Goal: Task Accomplishment & Management: Use online tool/utility

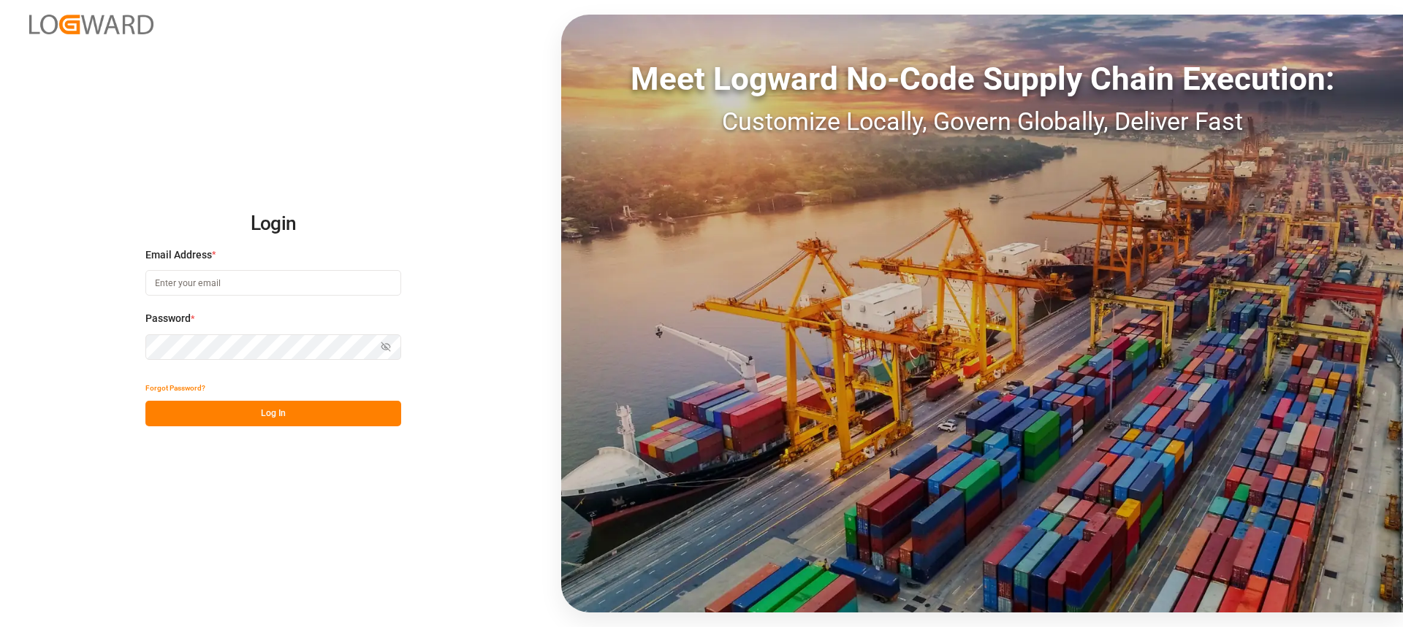
type input "[PERSON_NAME][EMAIL_ADDRESS][PERSON_NAME][DOMAIN_NAME]"
click at [279, 407] on button "Log In" at bounding box center [273, 414] width 256 height 26
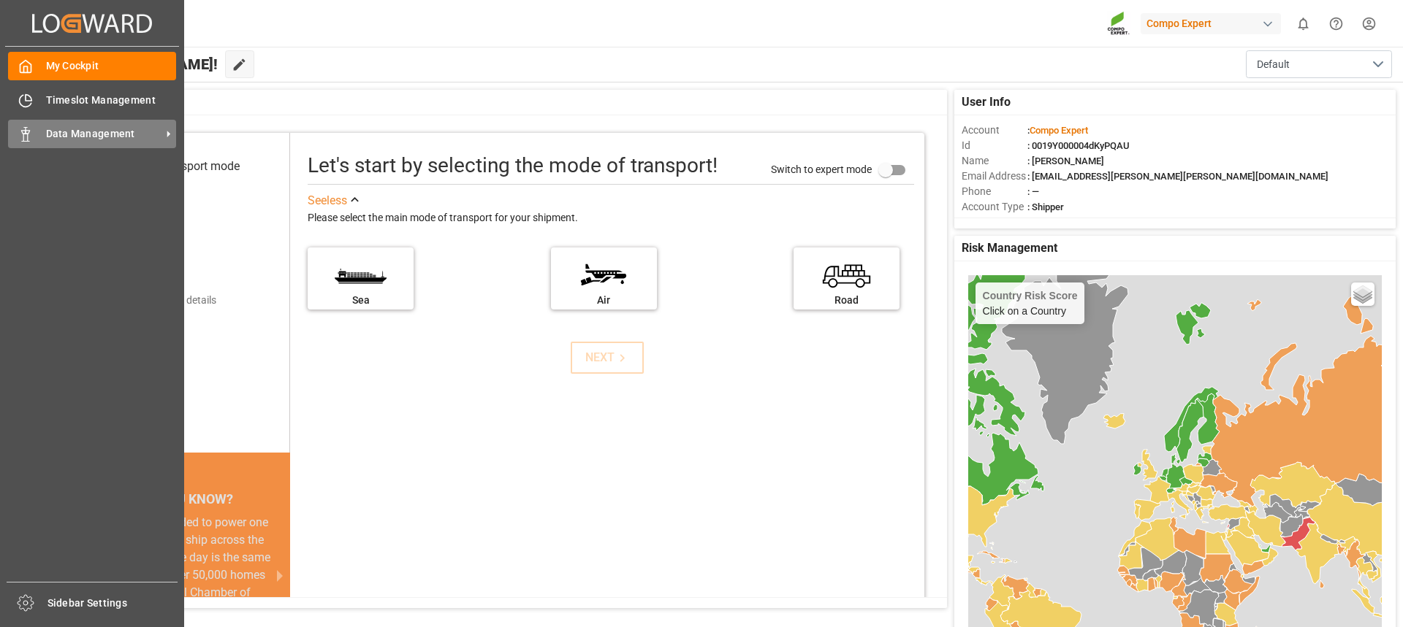
click at [105, 133] on span "Data Management" at bounding box center [103, 133] width 115 height 15
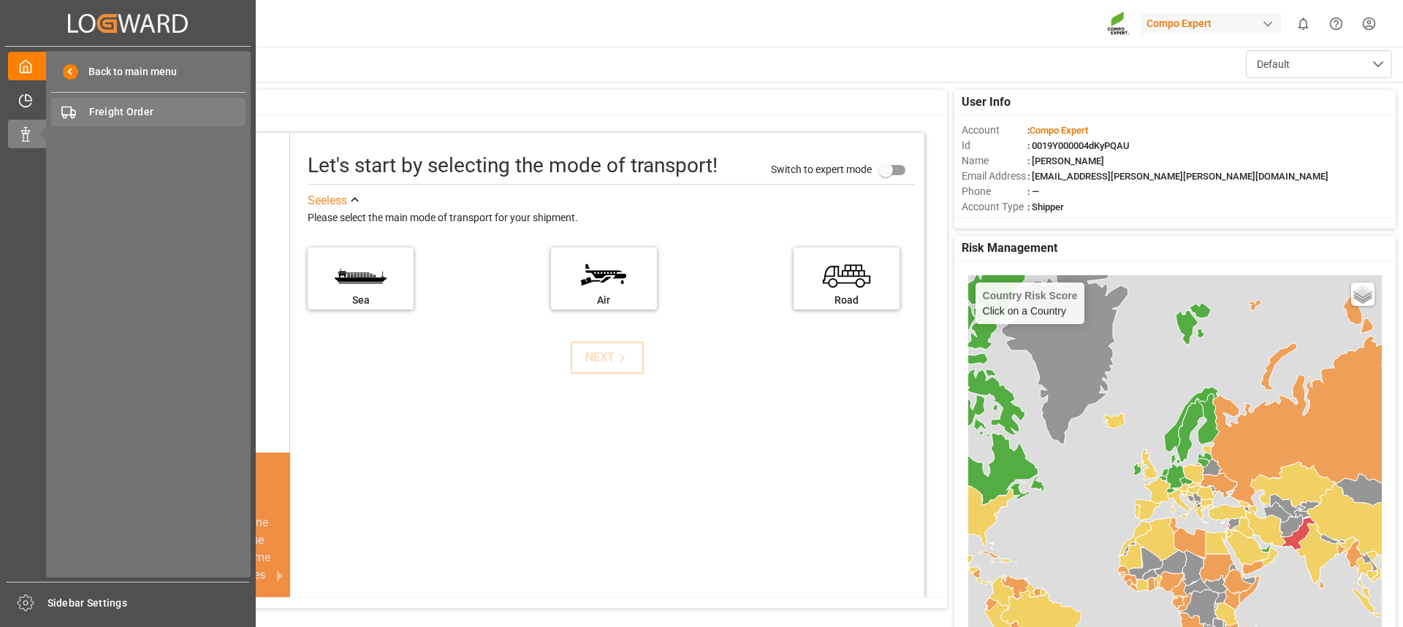
click at [144, 102] on div "Freight Order Freight Order" at bounding box center [148, 112] width 194 height 28
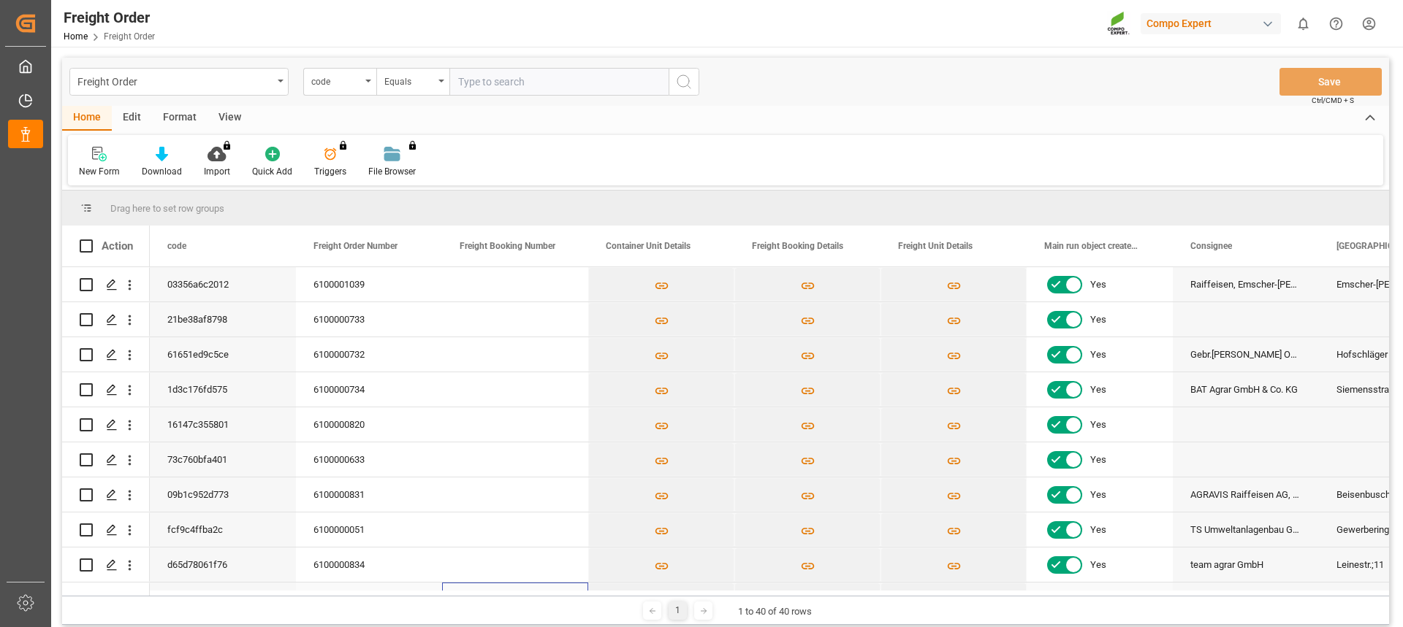
click at [541, 586] on div "Press SPACE to select this row." at bounding box center [515, 600] width 146 height 34
drag, startPoint x: 530, startPoint y: 596, endPoint x: 548, endPoint y: 599, distance: 17.8
click at [548, 599] on div "1 1 to 40 of 40 rows" at bounding box center [725, 610] width 1327 height 29
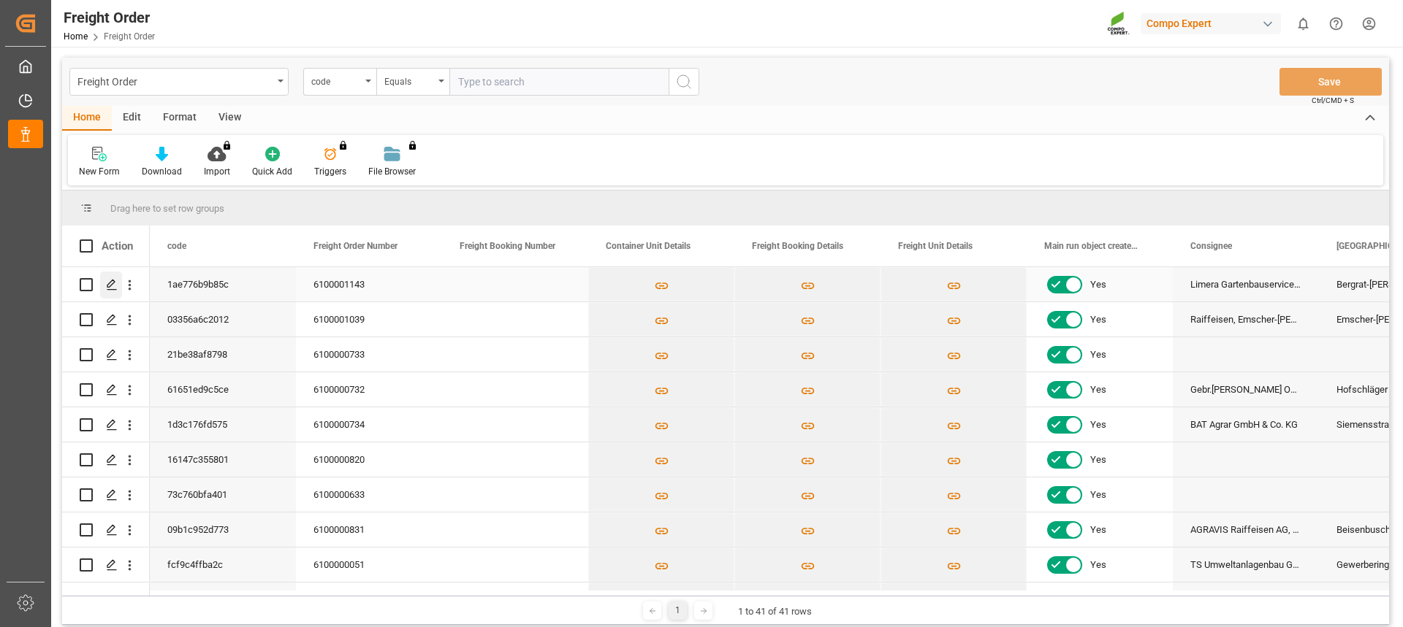
click at [110, 291] on icon "Press SPACE to select this row." at bounding box center [112, 285] width 12 height 12
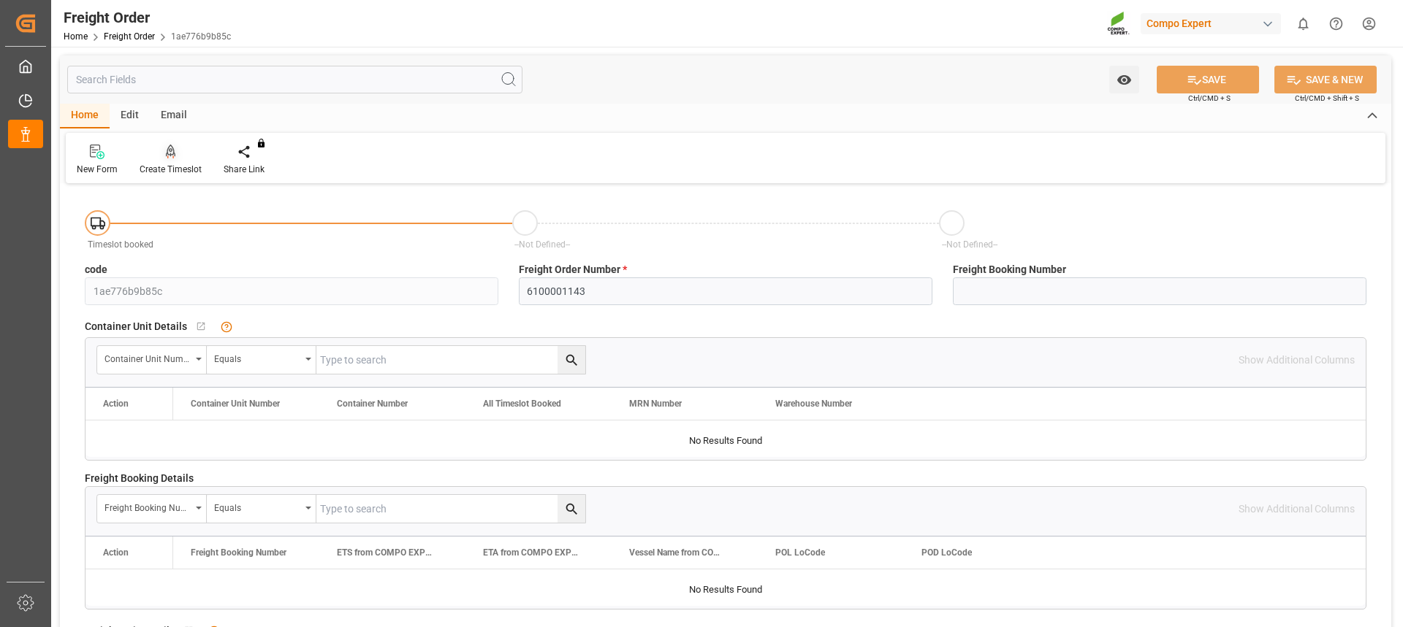
click at [172, 150] on icon at bounding box center [171, 152] width 10 height 15
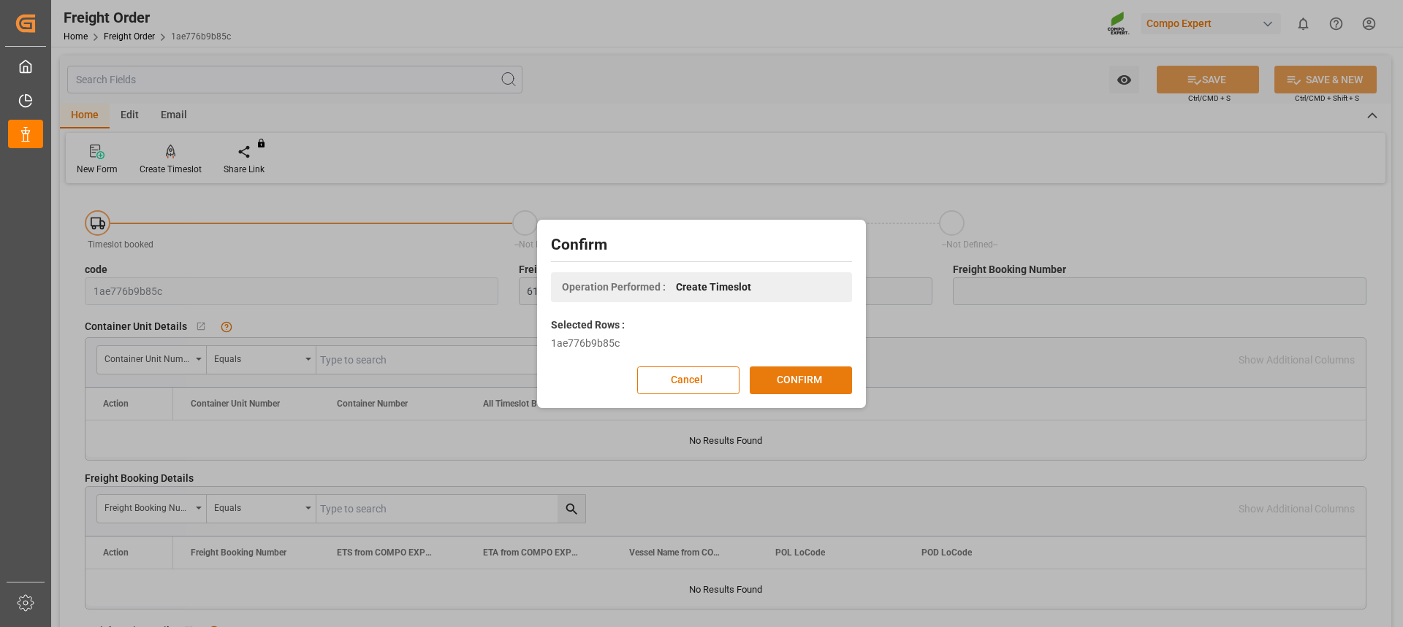
click at [825, 384] on button "CONFIRM" at bounding box center [800, 381] width 102 height 28
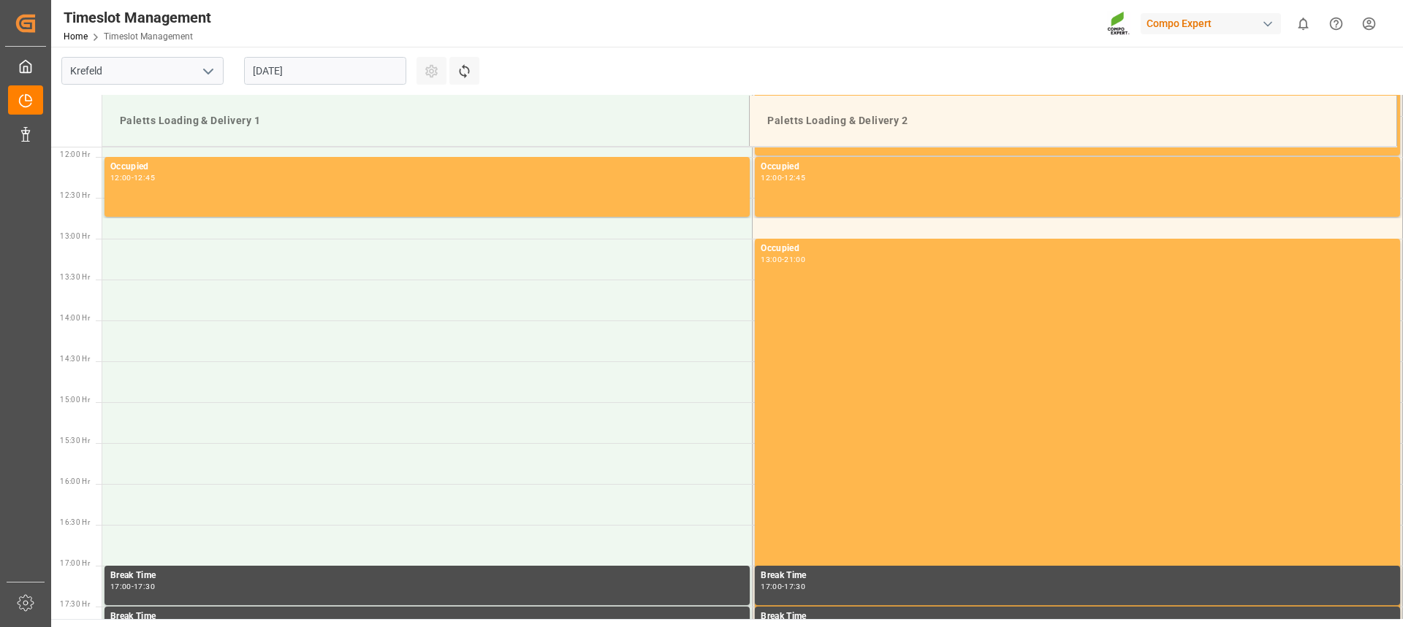
scroll to position [1136, 0]
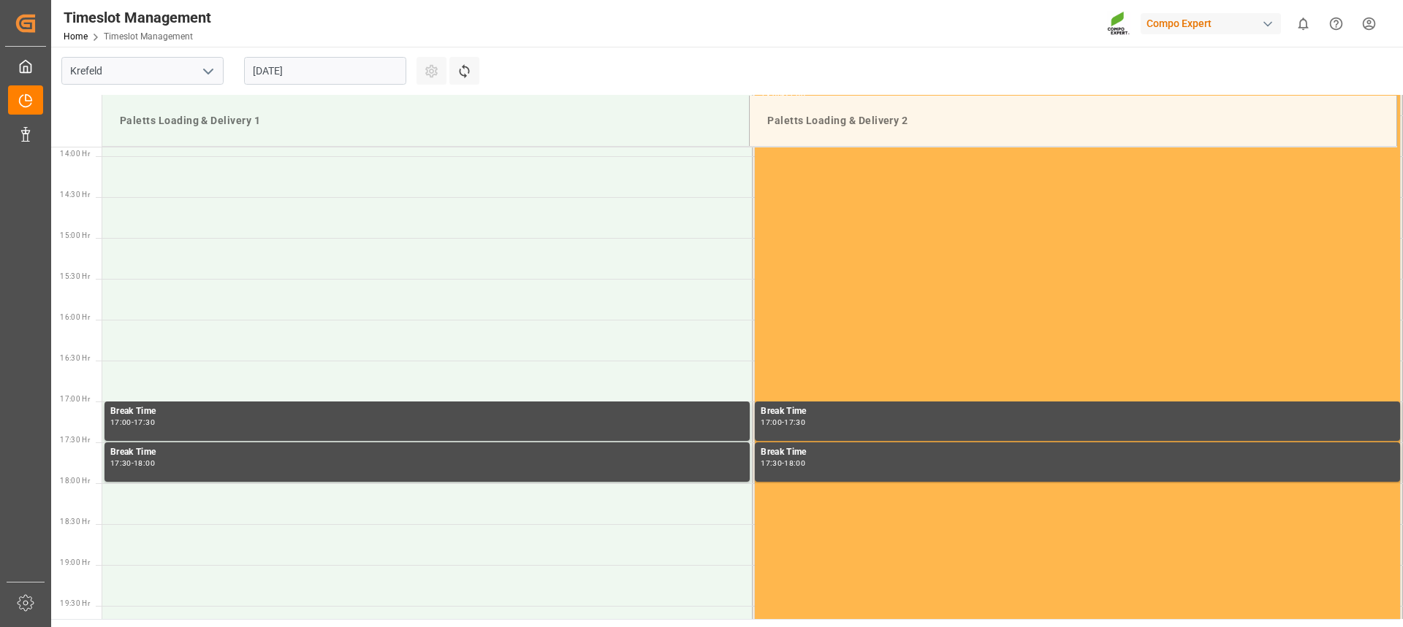
click at [302, 67] on input "12.08.2025" at bounding box center [325, 71] width 162 height 28
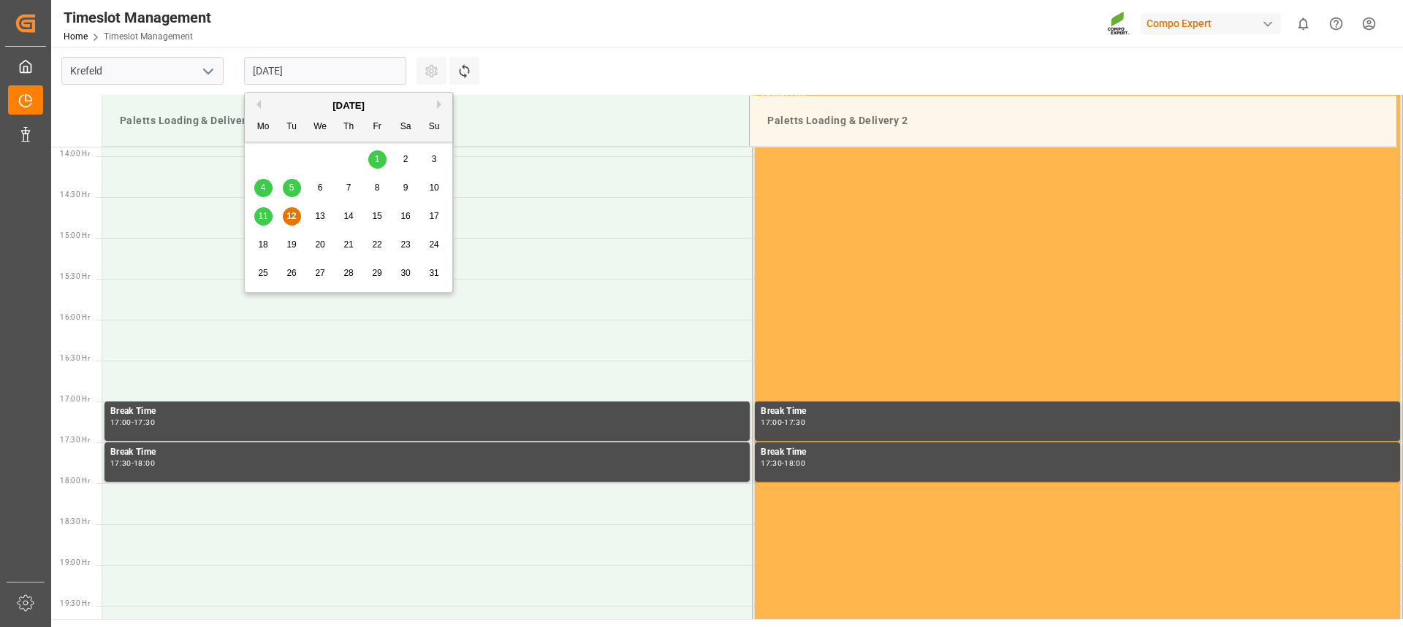
click at [314, 214] on div "13" at bounding box center [320, 217] width 18 height 18
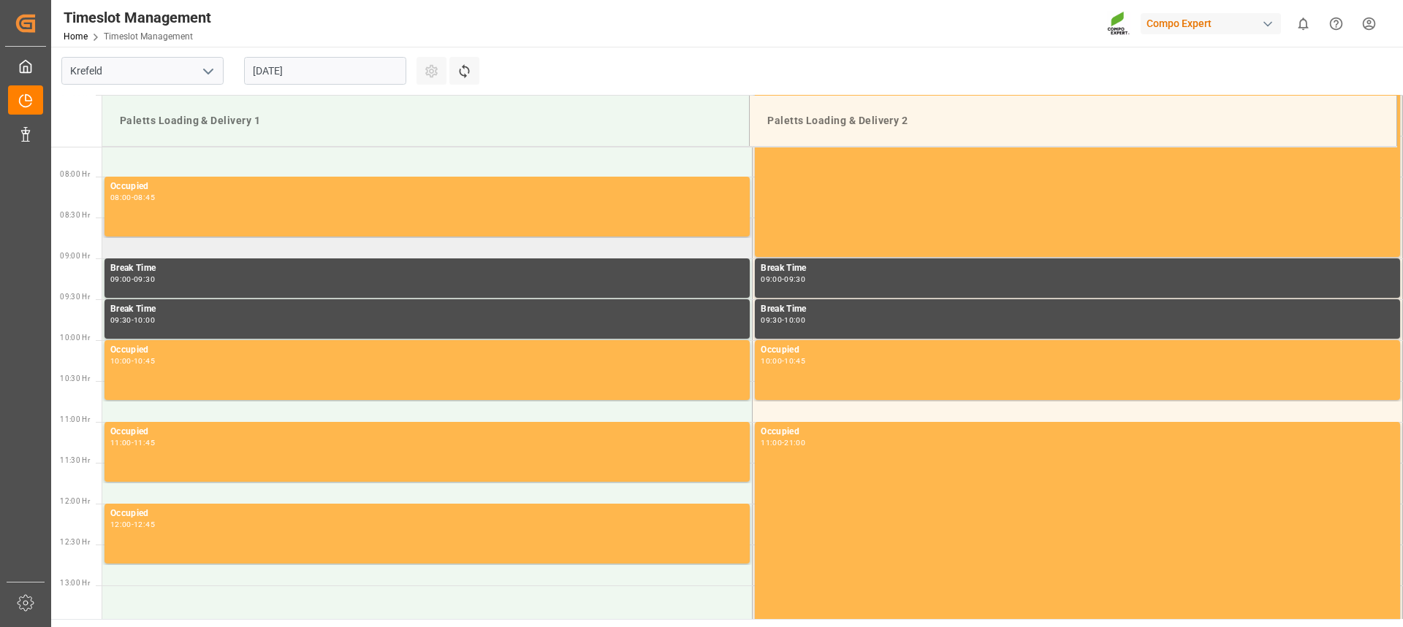
scroll to position [405, 0]
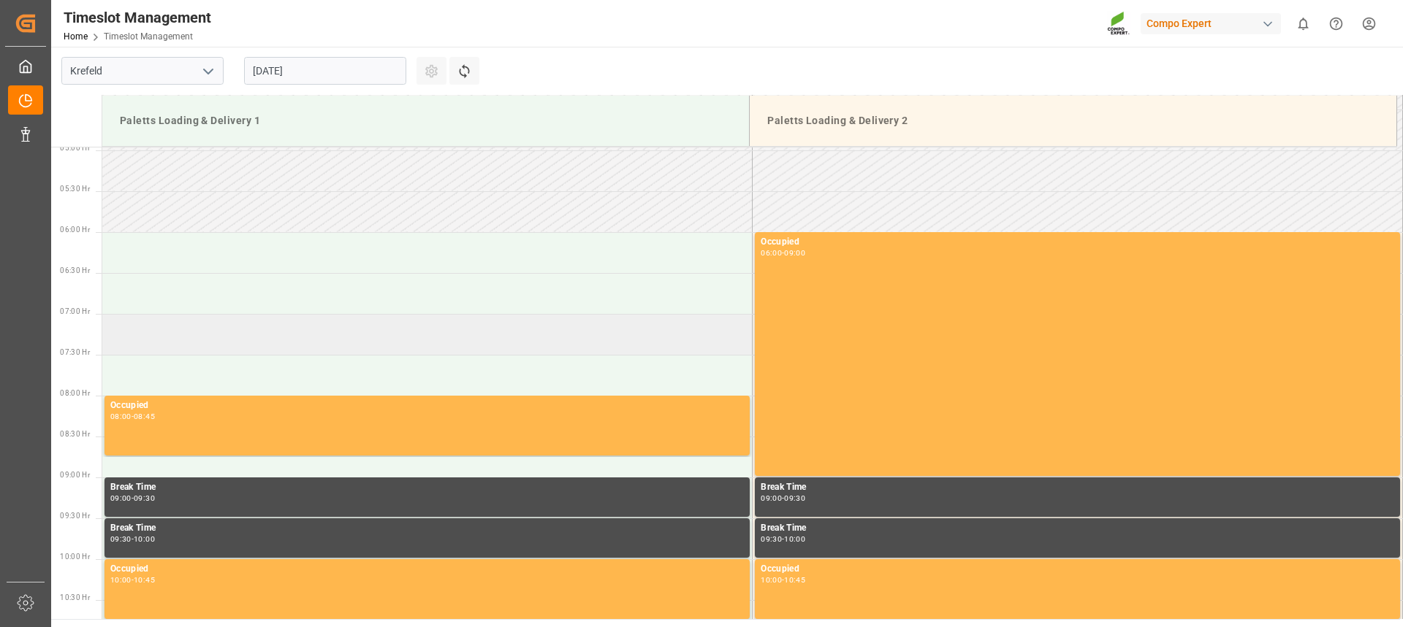
click at [187, 332] on td at bounding box center [427, 334] width 650 height 41
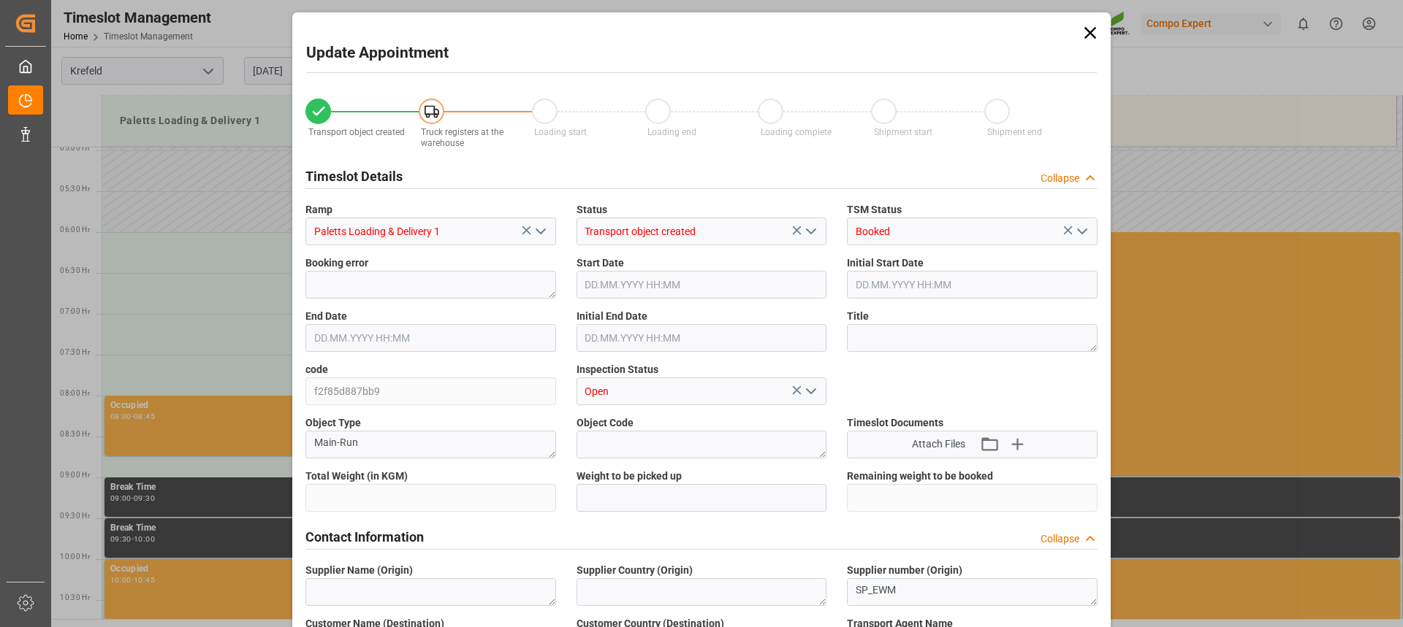
type input "26880"
type input "0"
type input "13.08.2025 07:00"
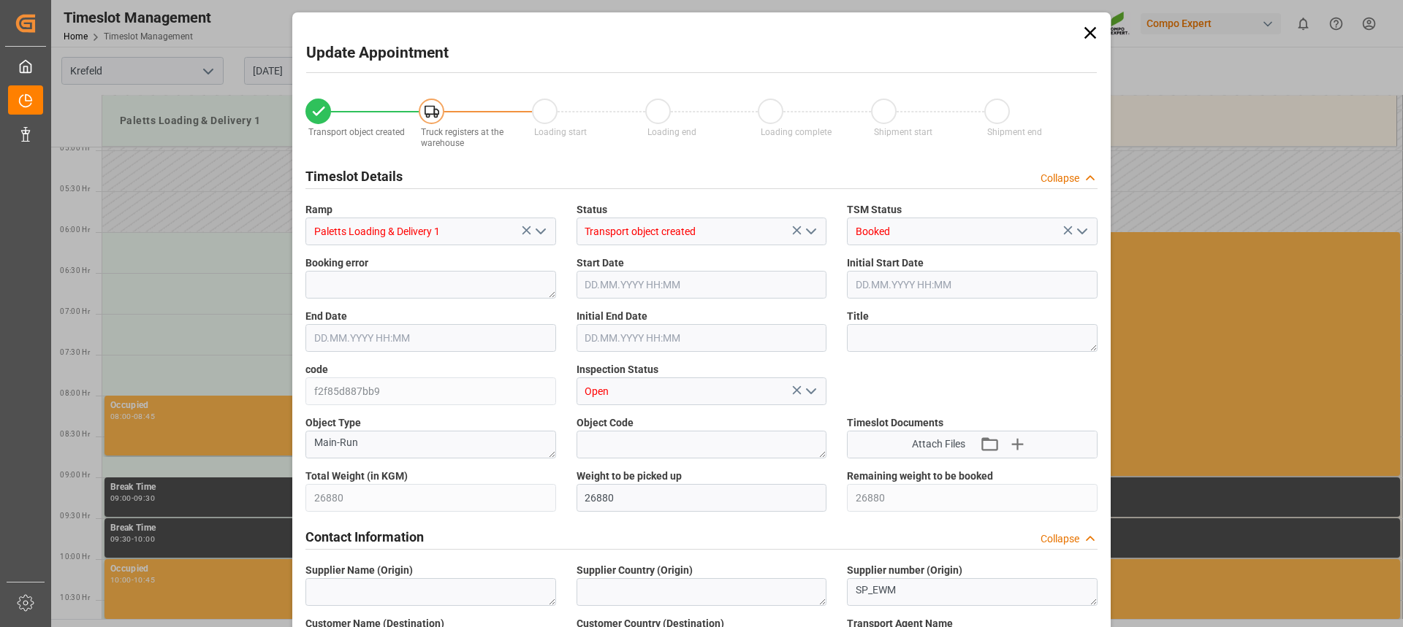
type input "13.08.2025 07:30"
type input "12.08.2025 14:48"
type input "12.08.2025 12:50"
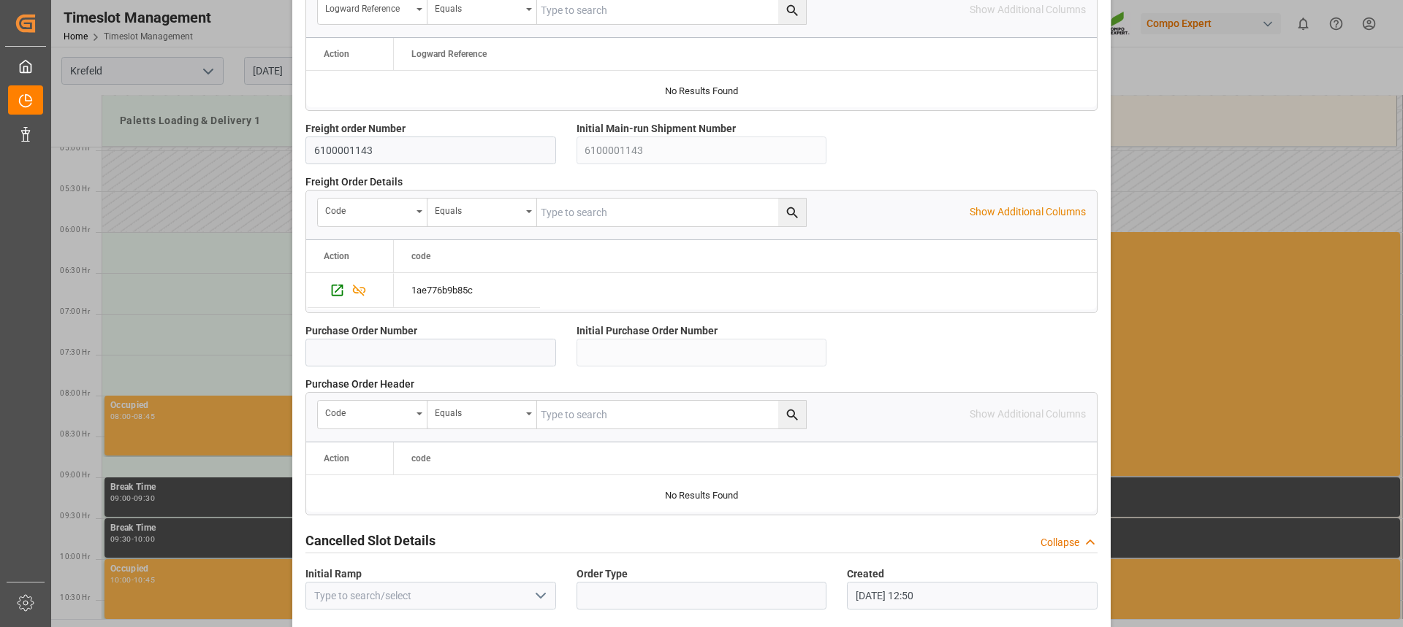
scroll to position [1302, 0]
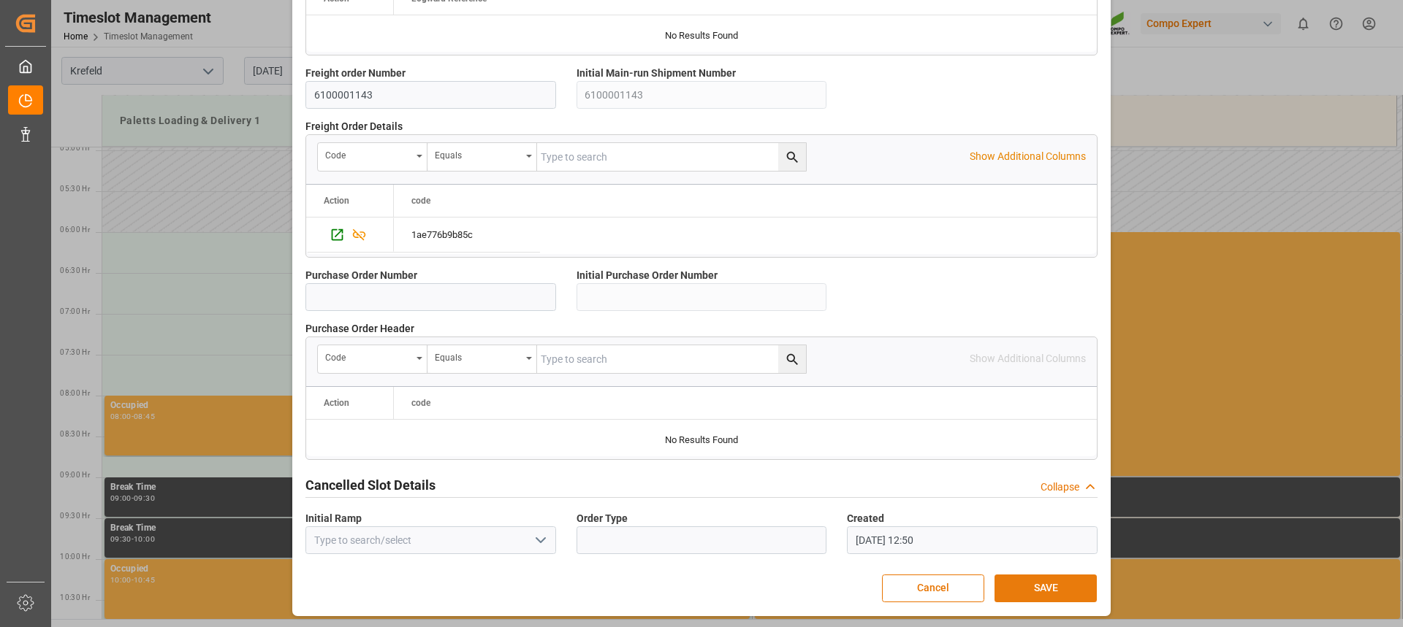
click at [1040, 579] on button "SAVE" at bounding box center [1045, 589] width 102 height 28
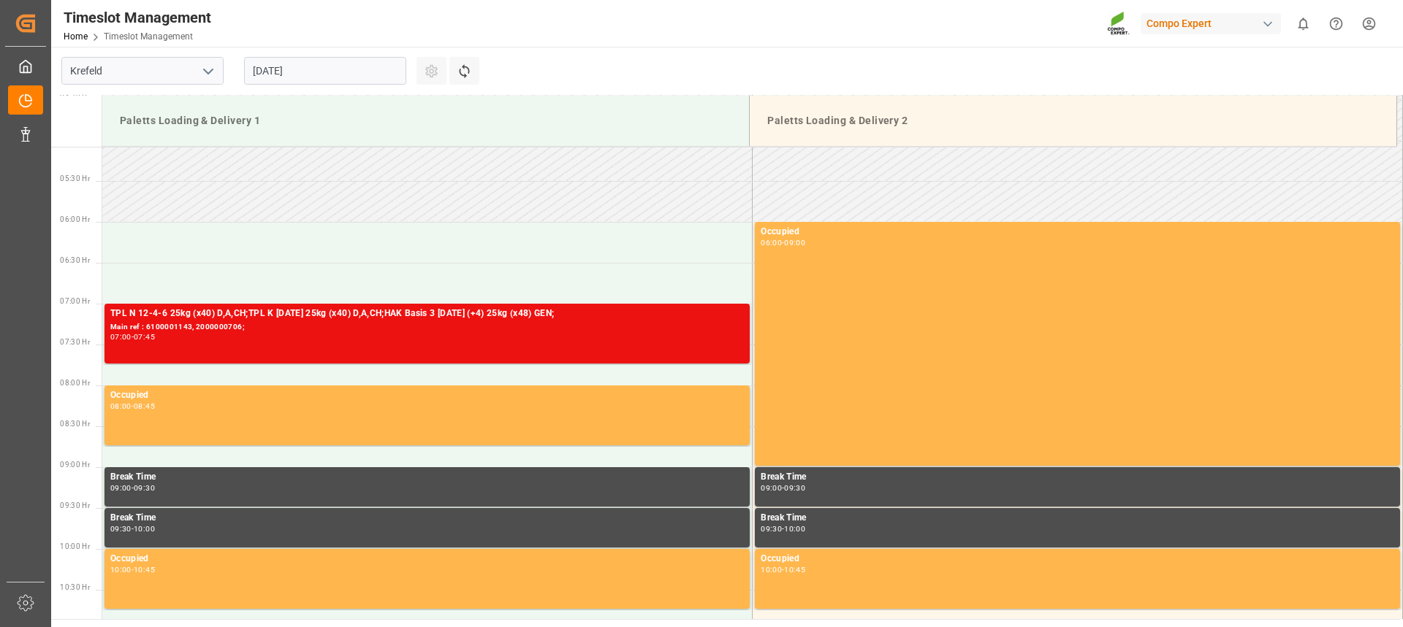
scroll to position [503, 0]
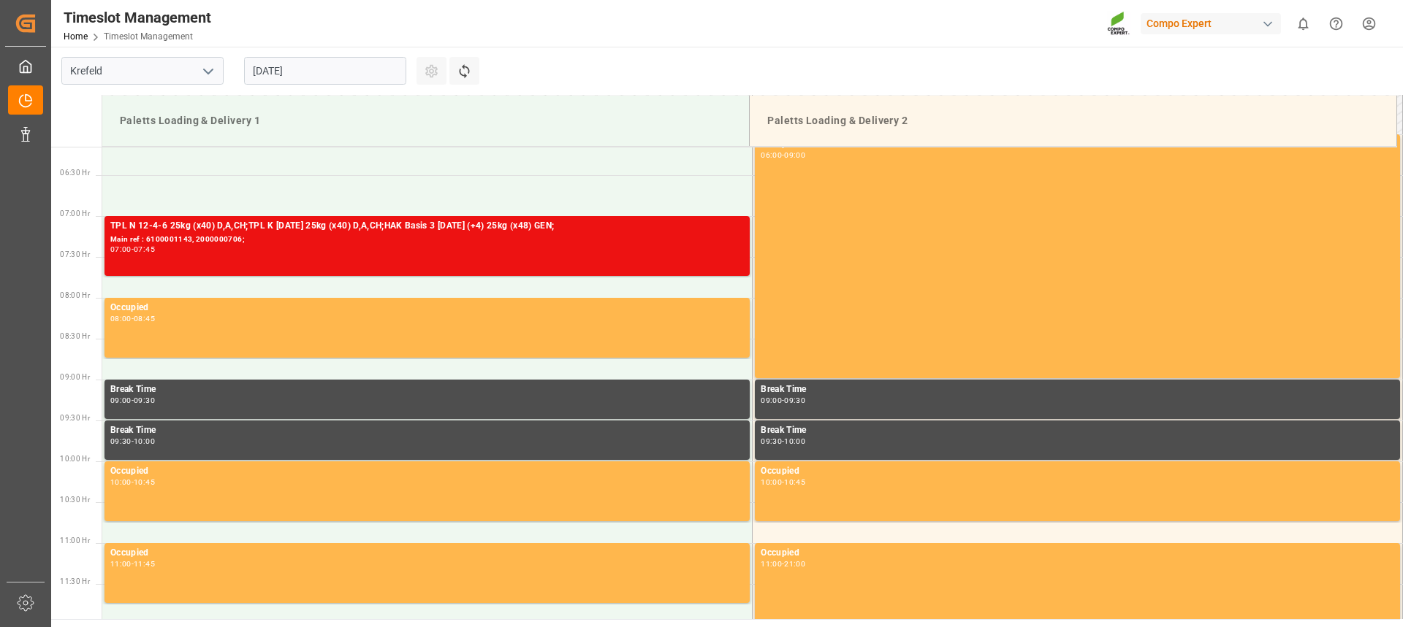
click at [1372, 19] on html "Created by potrace 1.15, written by Peter Selinger 2001-2017 Created by potrace…" at bounding box center [701, 313] width 1403 height 627
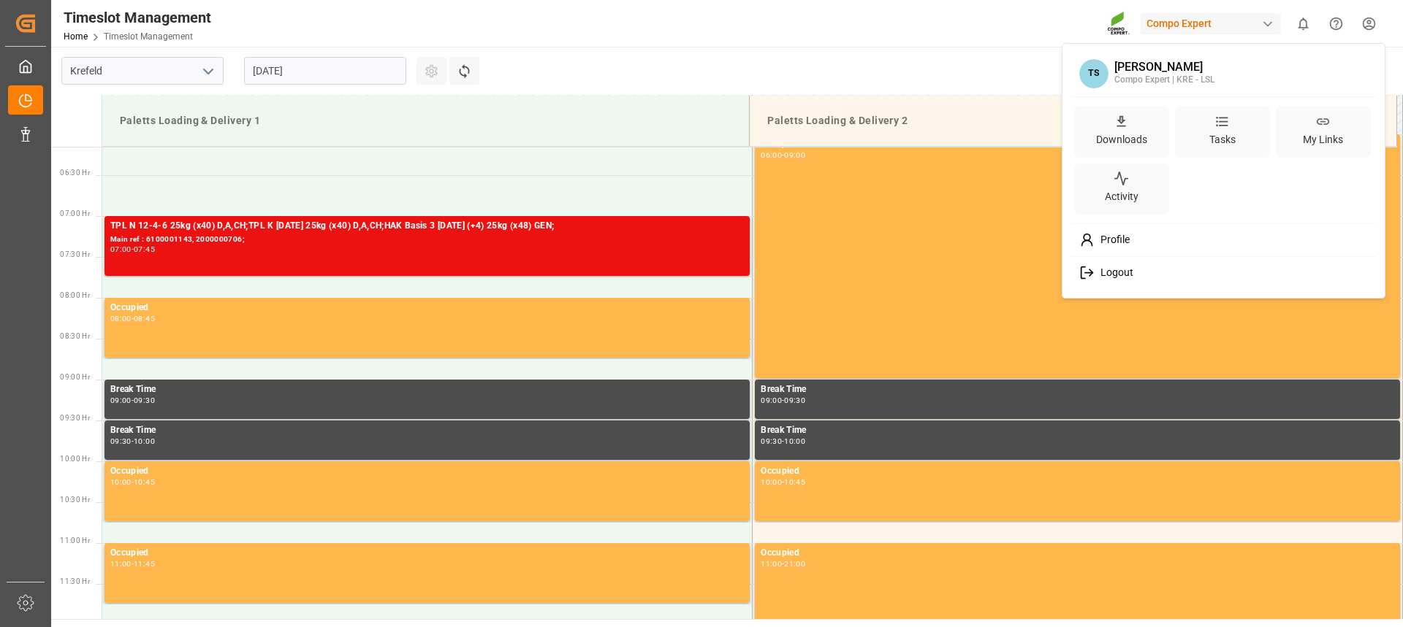
click at [1117, 283] on div "Logout" at bounding box center [1224, 272] width 300 height 27
